Goal: Task Accomplishment & Management: Use online tool/utility

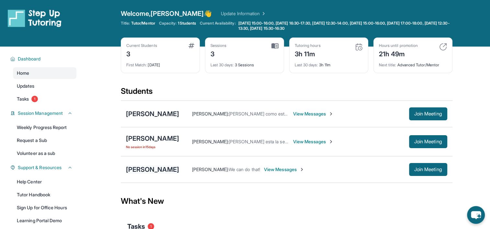
click at [155, 170] on div "[PERSON_NAME]" at bounding box center [152, 169] width 53 height 9
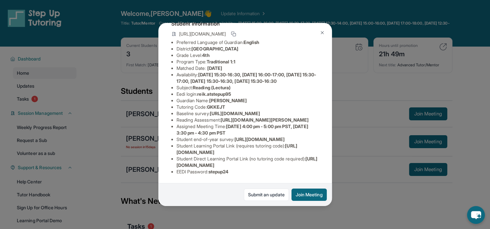
scroll to position [59, 0]
drag, startPoint x: 199, startPoint y: 89, endPoint x: 235, endPoint y: 90, distance: 35.6
click at [235, 91] on li "Eedi login : reik.atstepup95" at bounding box center [247, 94] width 142 height 6
copy span "reik.atstepup95"
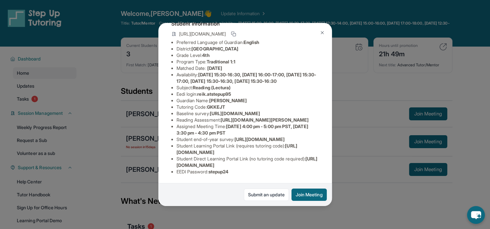
click at [210, 174] on div "Student Information [URL][DOMAIN_NAME] Preferred Language of Guardian: English …" at bounding box center [245, 97] width 148 height 166
drag, startPoint x: 211, startPoint y: 167, endPoint x: 235, endPoint y: 167, distance: 24.3
click at [235, 169] on li "EEDI Password : stepup24" at bounding box center [247, 172] width 142 height 6
copy span "stepup24"
click at [296, 195] on button "Join Meeting" at bounding box center [308, 195] width 35 height 12
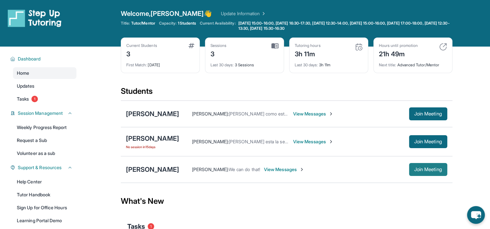
click at [429, 170] on span "Join Meeting" at bounding box center [428, 170] width 28 height 4
click at [139, 164] on div "[PERSON_NAME] [PERSON_NAME] : We can do that! View Messages Join Meeting" at bounding box center [286, 169] width 331 height 27
click at [139, 166] on div "[PERSON_NAME]" at bounding box center [152, 169] width 53 height 9
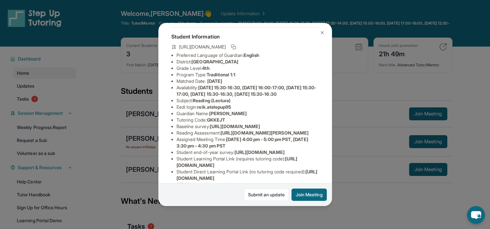
scroll to position [32, 0]
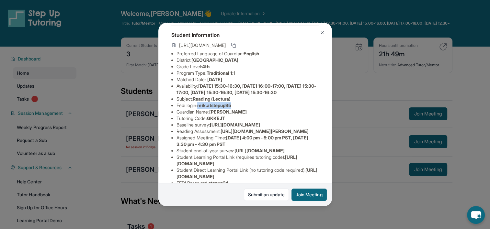
drag, startPoint x: 200, startPoint y: 118, endPoint x: 236, endPoint y: 117, distance: 35.3
click at [236, 109] on li "Eedi login : reik.atstepup95" at bounding box center [247, 105] width 142 height 6
copy span "reik.atstepup95"
click at [218, 121] on span "GKKEJT" at bounding box center [216, 119] width 18 height 6
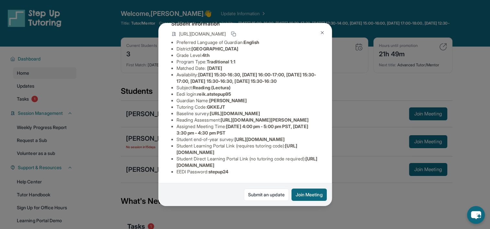
scroll to position [118, 0]
drag, startPoint x: 211, startPoint y: 167, endPoint x: 233, endPoint y: 164, distance: 21.8
click at [233, 169] on li "EEDI Password : stepup24" at bounding box center [247, 172] width 142 height 6
copy span "stepup24"
